Goal: Information Seeking & Learning: Learn about a topic

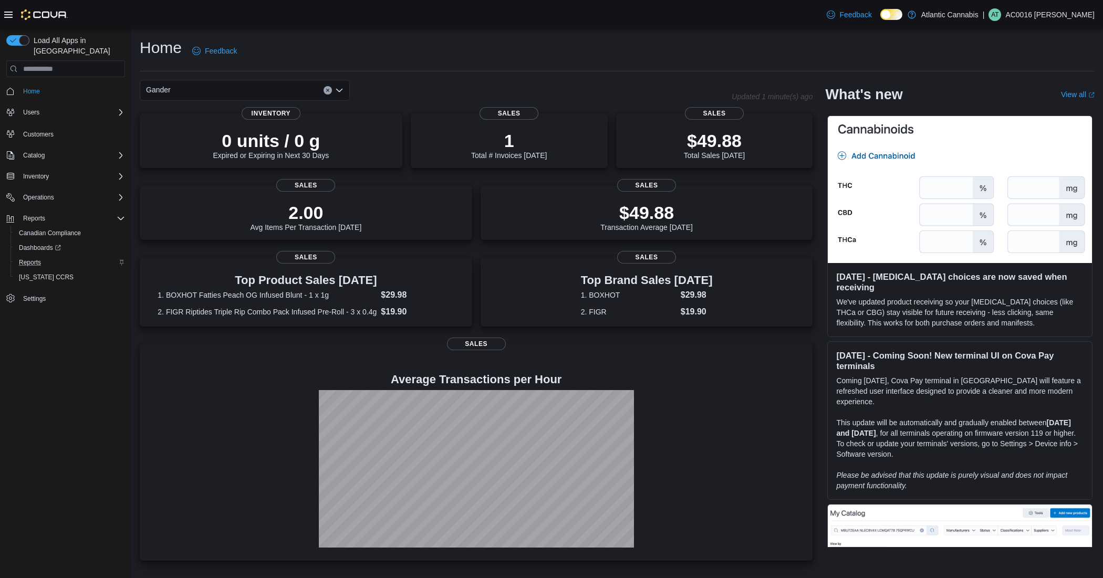
click at [47, 256] on div "Reports" at bounding box center [70, 262] width 110 height 13
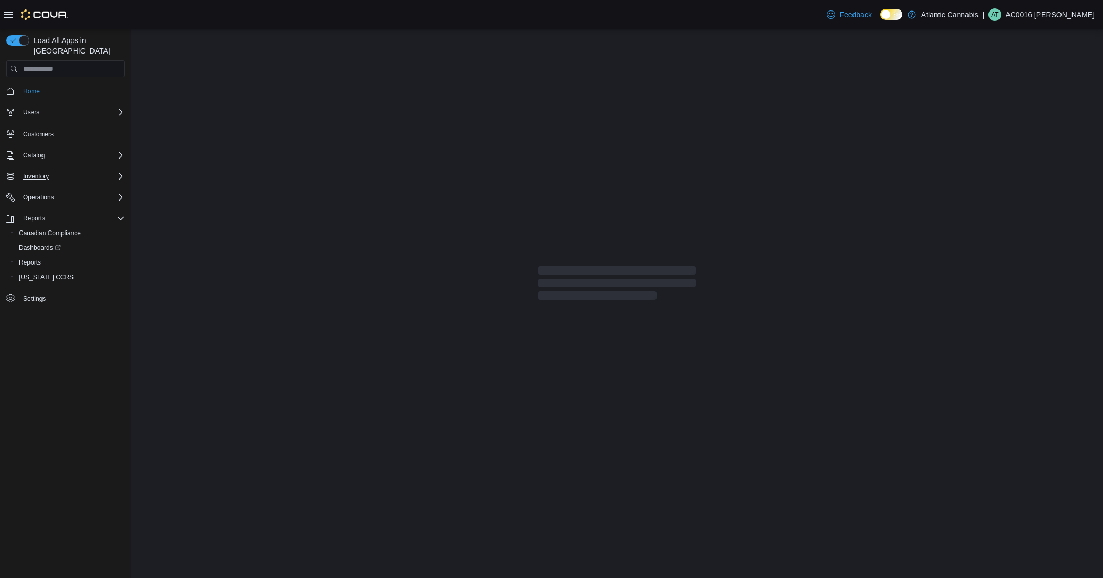
click at [65, 170] on div "Inventory" at bounding box center [72, 176] width 106 height 13
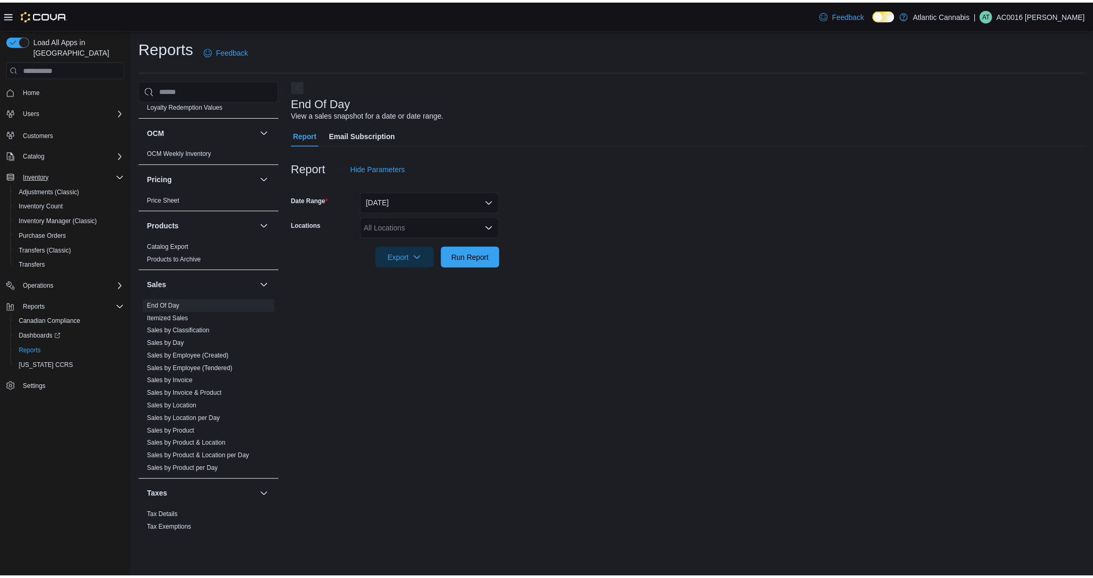
scroll to position [580, 0]
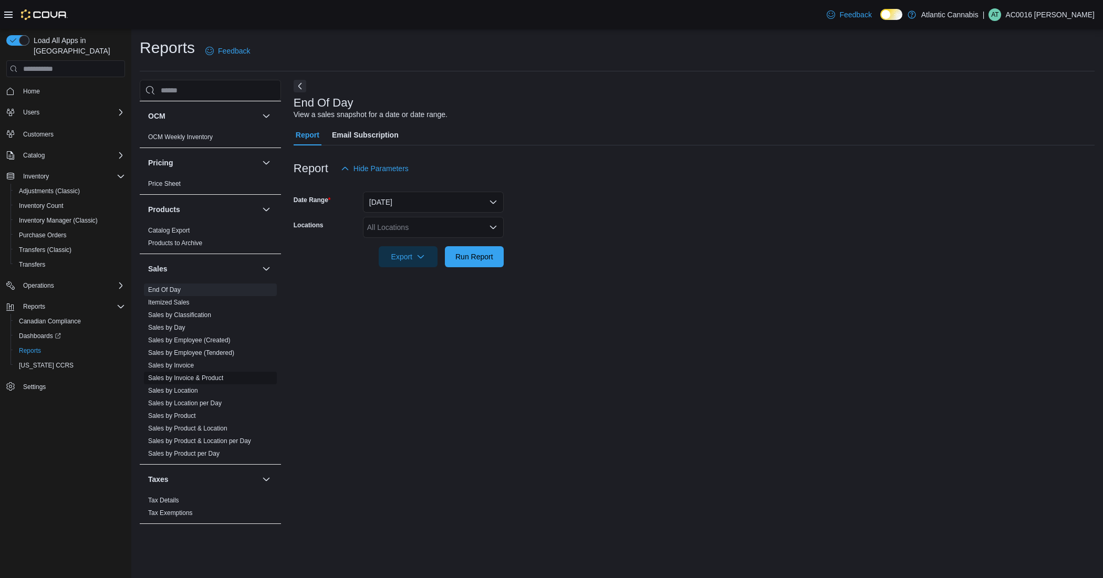
click at [208, 377] on link "Sales by Invoice & Product" at bounding box center [185, 377] width 75 height 7
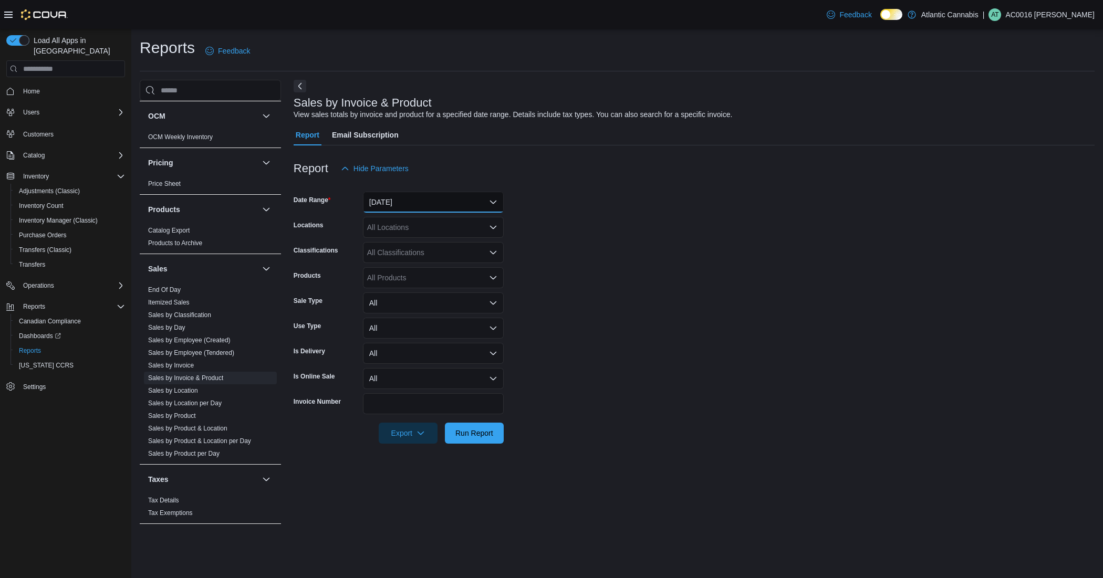
click at [429, 200] on button "[DATE]" at bounding box center [433, 202] width 141 height 21
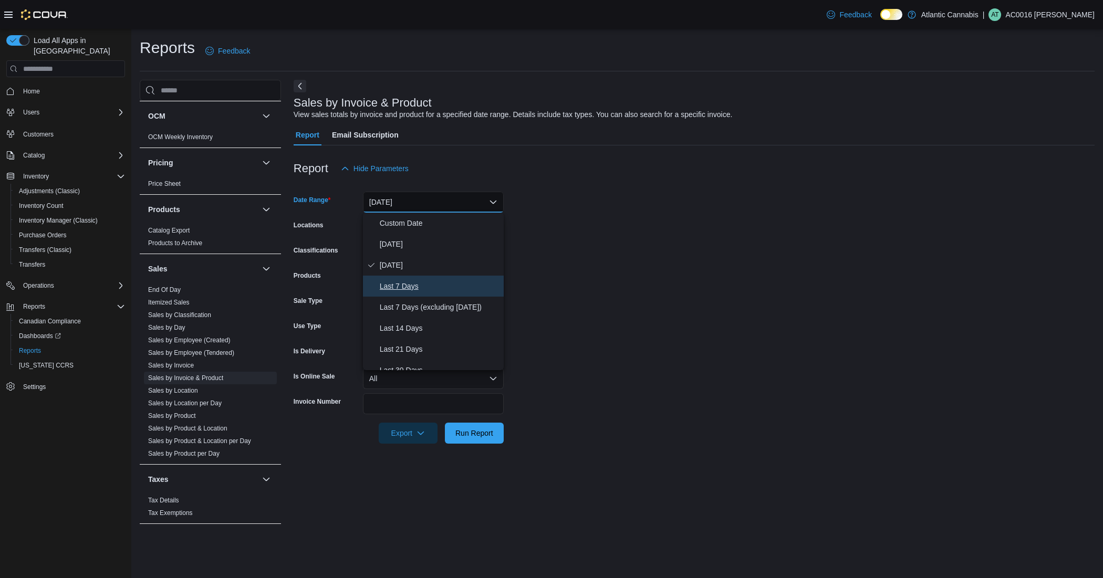
click at [427, 285] on span "Last 7 Days" at bounding box center [440, 286] width 120 height 13
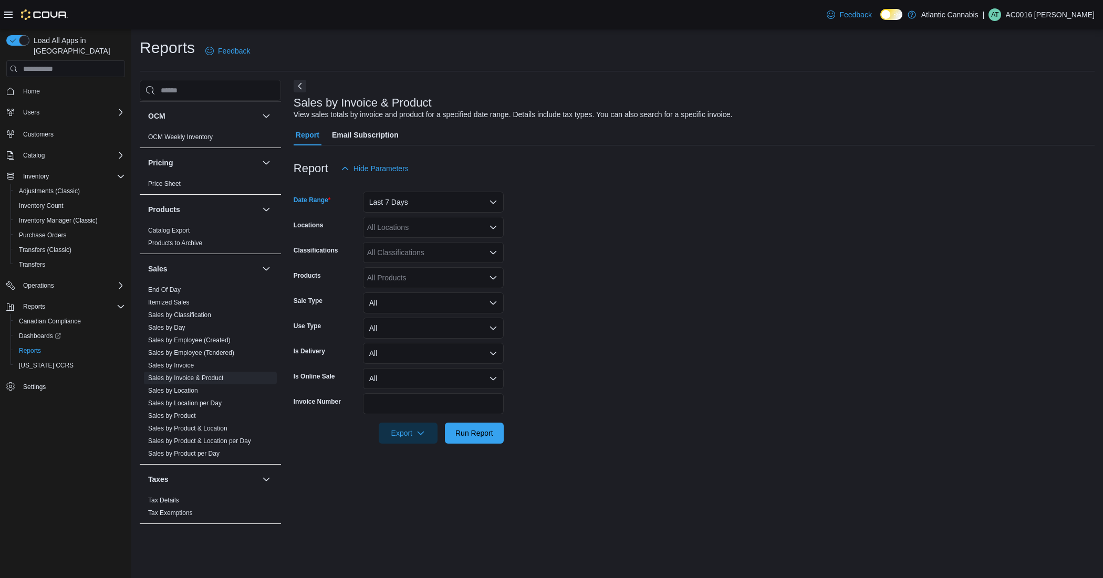
click at [410, 226] on div "All Locations" at bounding box center [433, 227] width 141 height 21
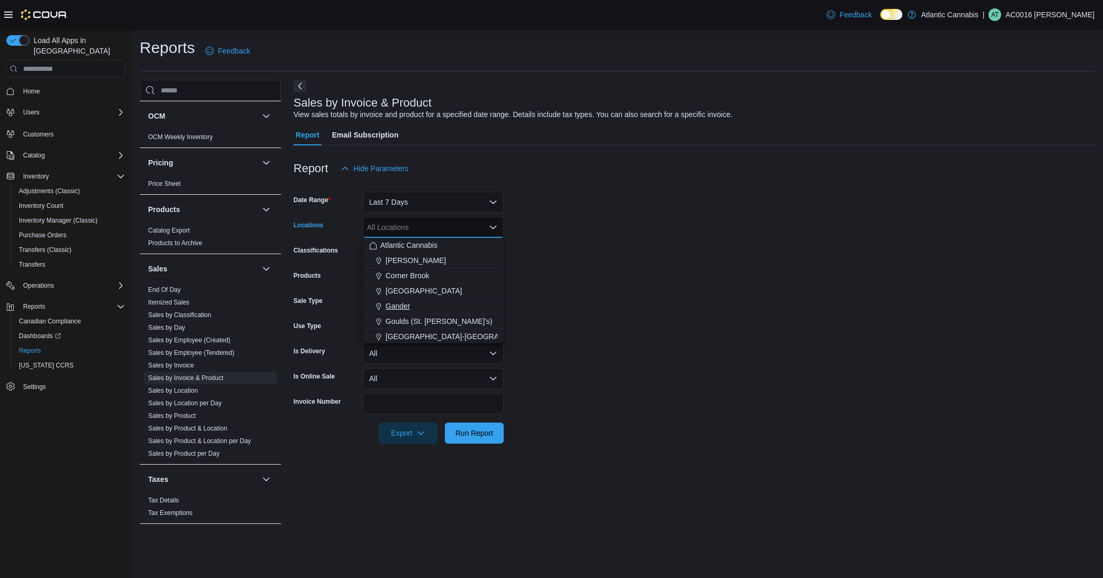
click at [424, 304] on div "Gander" at bounding box center [433, 306] width 128 height 11
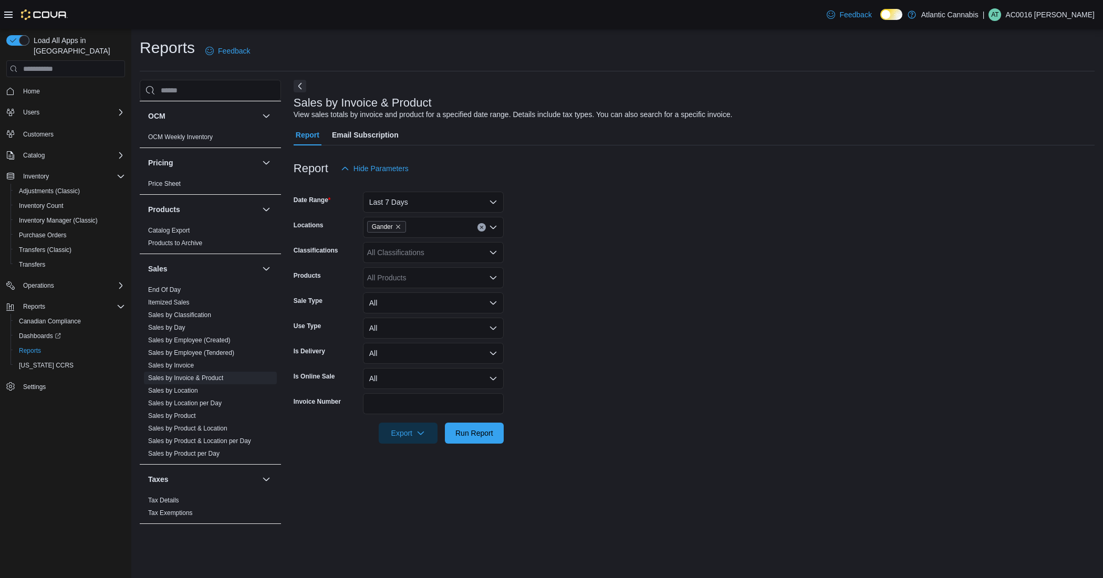
click at [784, 243] on form "Date Range Last 7 Days Locations Gander Classifications All Classifications Pro…" at bounding box center [694, 311] width 801 height 265
click at [392, 283] on div "All Products" at bounding box center [433, 277] width 141 height 21
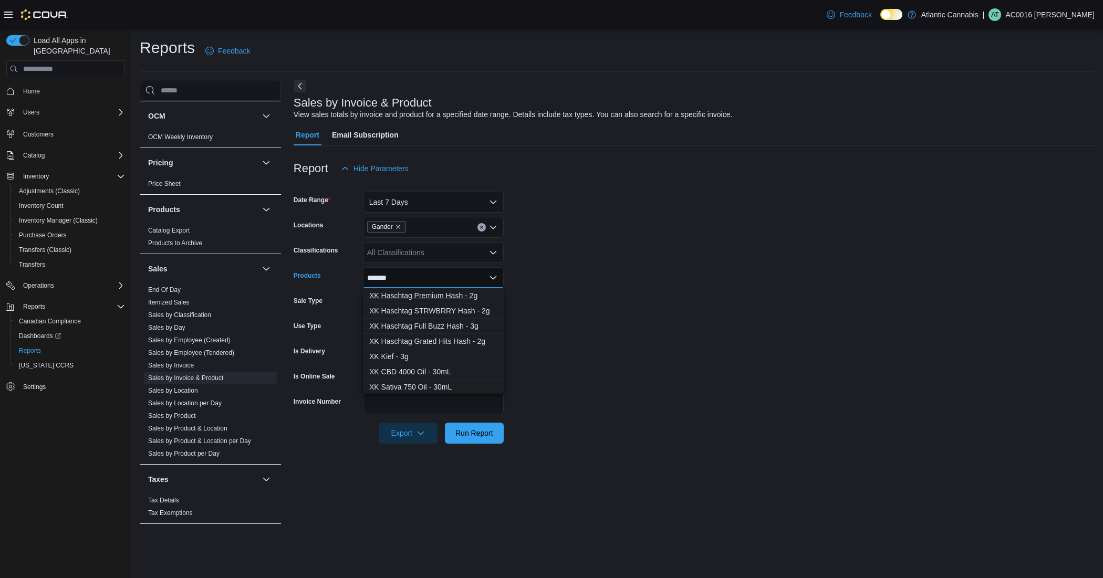
type input "*******"
click at [444, 296] on div "XK Haschtag Premium Hash - 2g" at bounding box center [433, 295] width 128 height 11
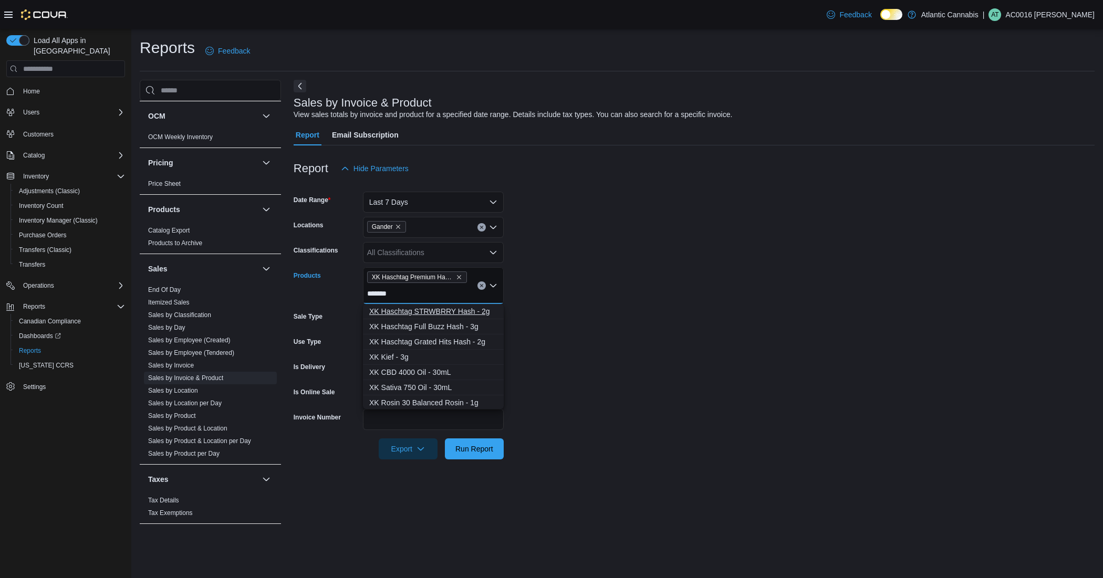
type input "*******"
click at [486, 306] on div "XK Haschtag STRWBRRY Hash - 2g" at bounding box center [433, 311] width 128 height 11
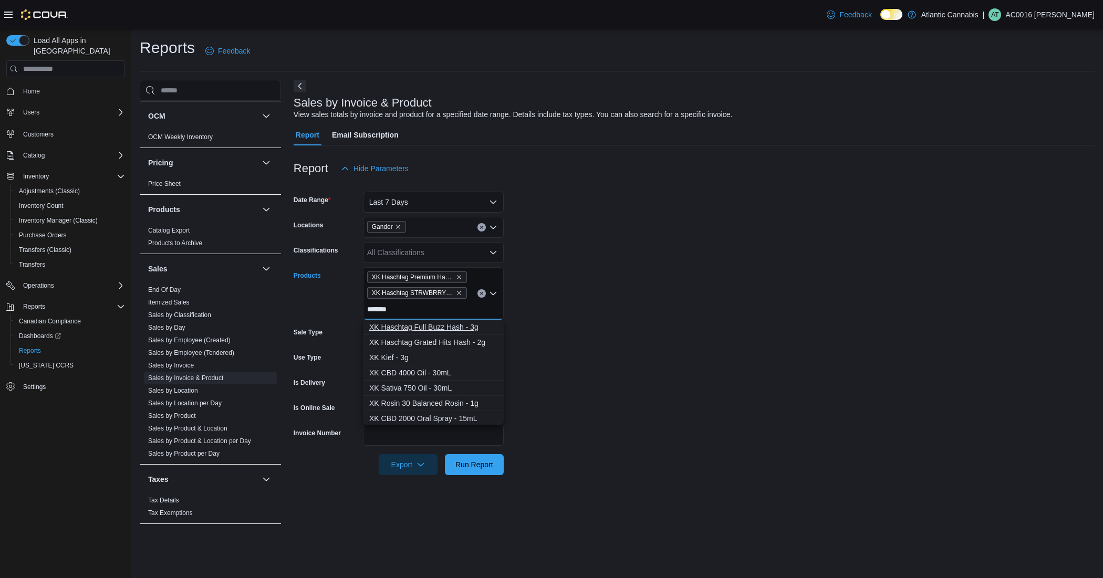
type input "*******"
click at [465, 323] on div "XK Haschtag Full Buzz Hash - 3g" at bounding box center [433, 327] width 128 height 11
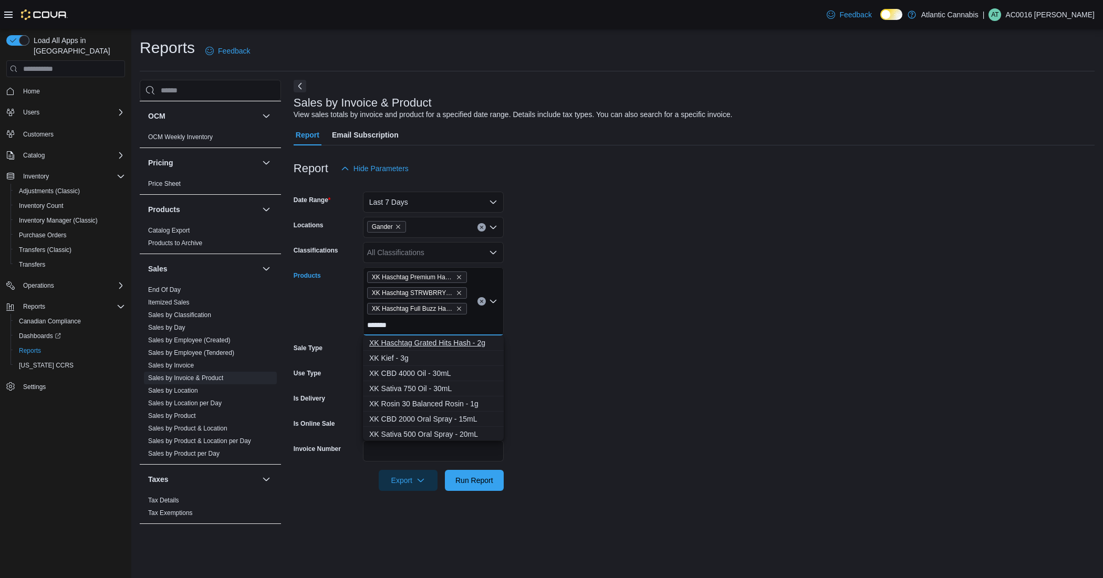
type input "*******"
click at [465, 338] on div "XK Haschtag Grated Hits Hash - 2g" at bounding box center [433, 343] width 128 height 11
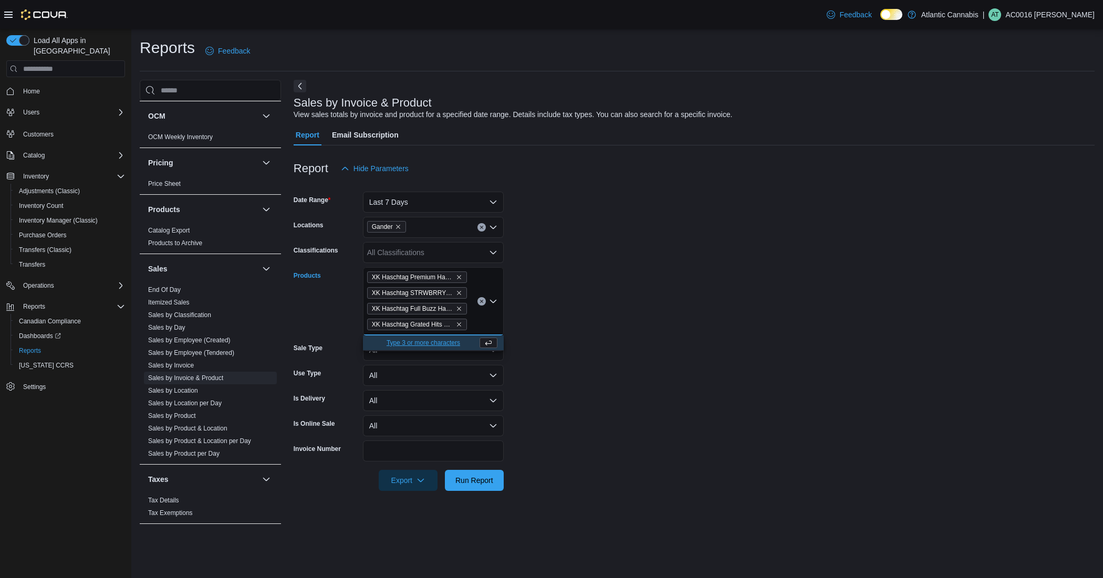
click at [614, 349] on form "Date Range Last 7 Days Locations Gander Classifications All Classifications Pro…" at bounding box center [694, 335] width 801 height 312
click at [485, 482] on span "Run Report" at bounding box center [474, 480] width 38 height 11
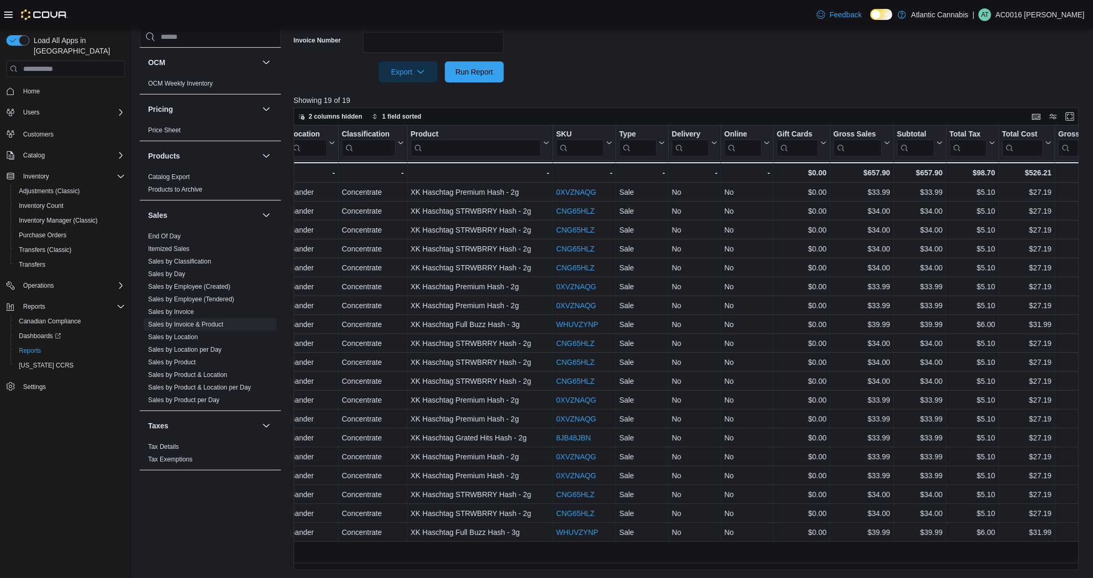
scroll to position [0, 321]
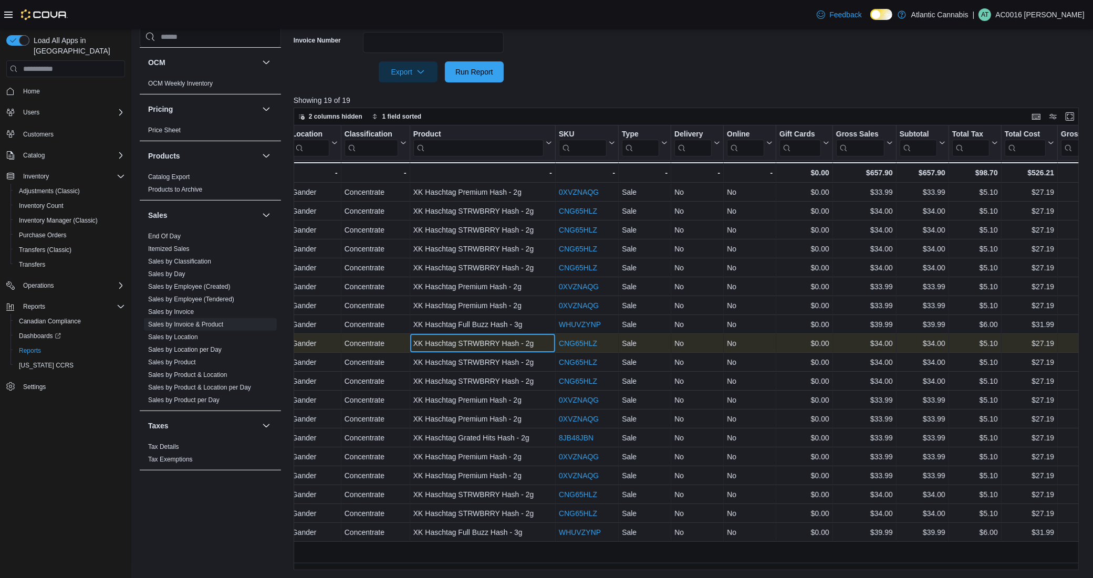
click at [492, 335] on div "XK Haschtag STRWBRRY Hash - 2g - Product, column 7, row 9" at bounding box center [482, 343] width 145 height 19
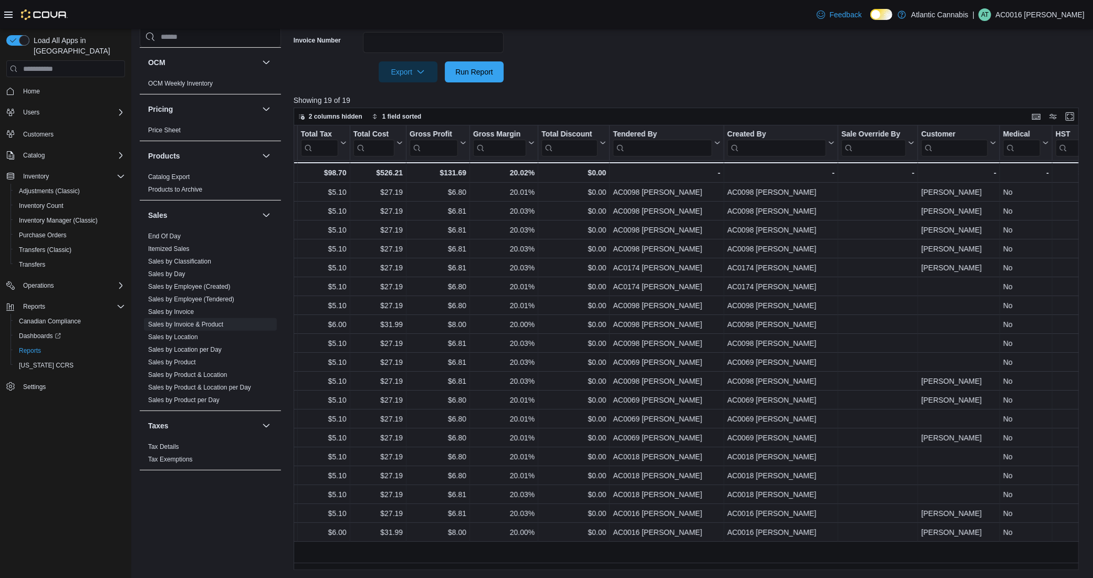
scroll to position [0, 990]
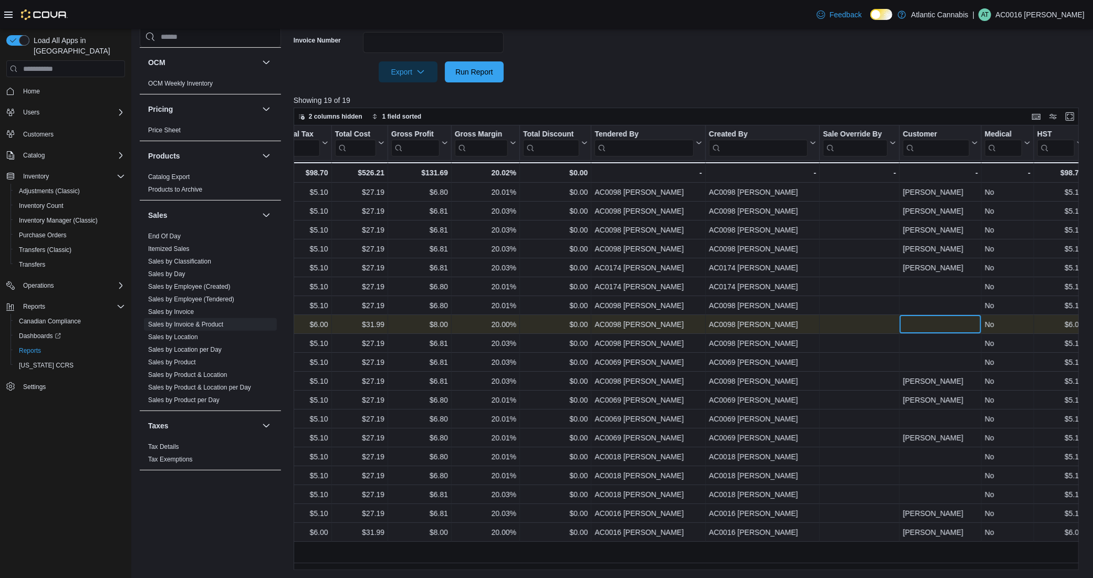
click at [909, 327] on div "- Customer, column 23, row 8" at bounding box center [940, 324] width 75 height 12
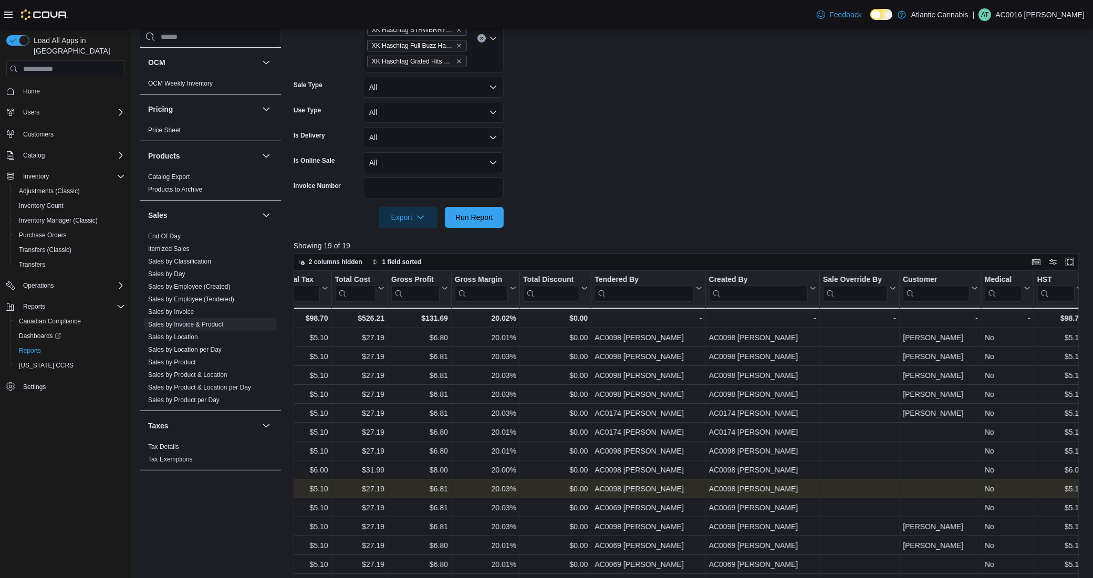
scroll to position [409, 0]
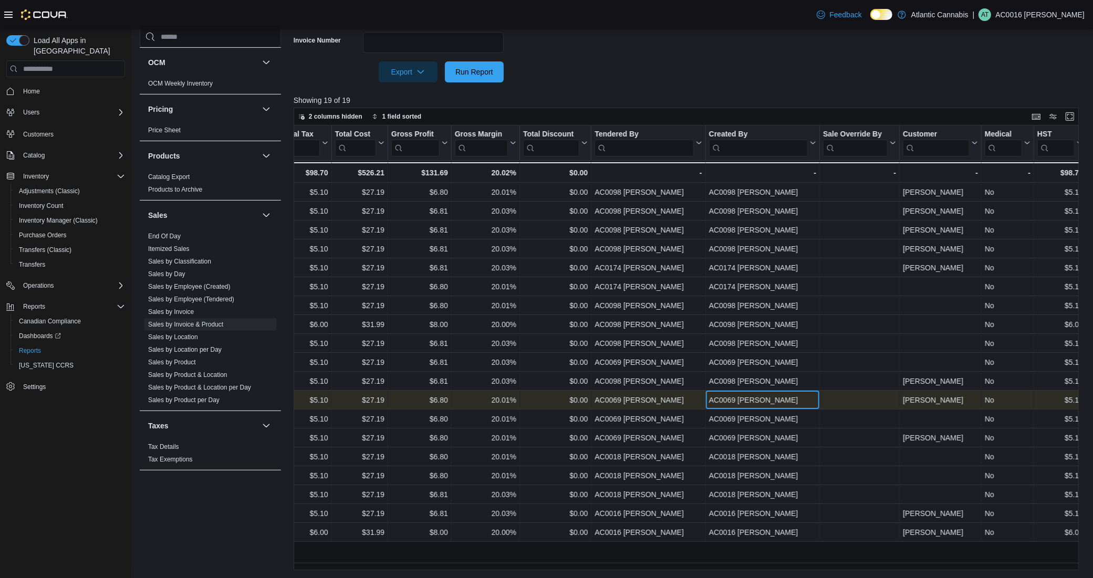
click at [765, 400] on div "AC0069 [PERSON_NAME]" at bounding box center [762, 400] width 107 height 13
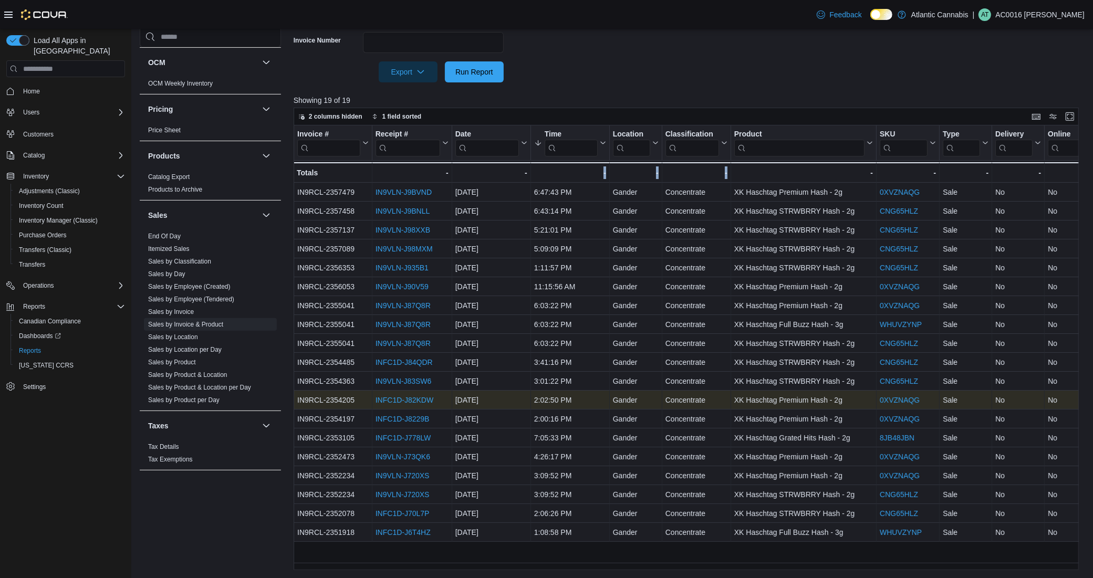
drag, startPoint x: 566, startPoint y: 570, endPoint x: 754, endPoint y: 562, distance: 188.2
click at [754, 562] on div "Reports Feedback Cash Management Cash Management Cash Out Details Compliance OC…" at bounding box center [613, 99] width 964 height 958
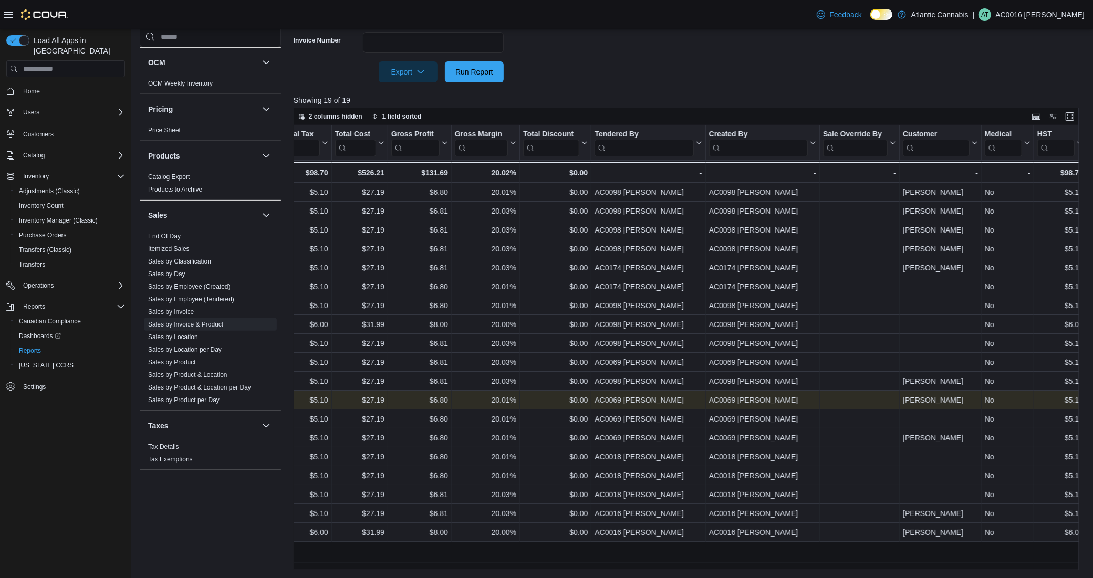
click at [830, 570] on div "Reports Feedback Cash Management Cash Management Cash Out Details Compliance OC…" at bounding box center [613, 99] width 964 height 958
drag, startPoint x: 830, startPoint y: 570, endPoint x: 600, endPoint y: 556, distance: 230.5
click at [600, 556] on div "Reports Feedback Cash Management Cash Management Cash Out Details Compliance OC…" at bounding box center [613, 99] width 964 height 958
click at [661, 561] on div "Invoice # Click to view column header actions Receipt # Click to view column he…" at bounding box center [690, 348] width 793 height 445
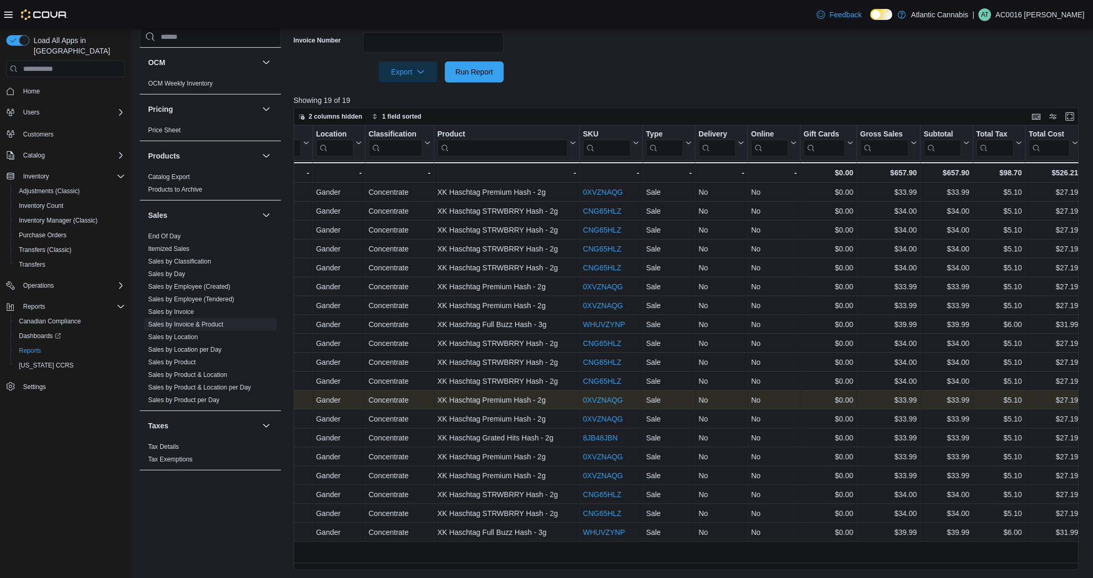
scroll to position [0, 0]
